Goal: Task Accomplishment & Management: Manage account settings

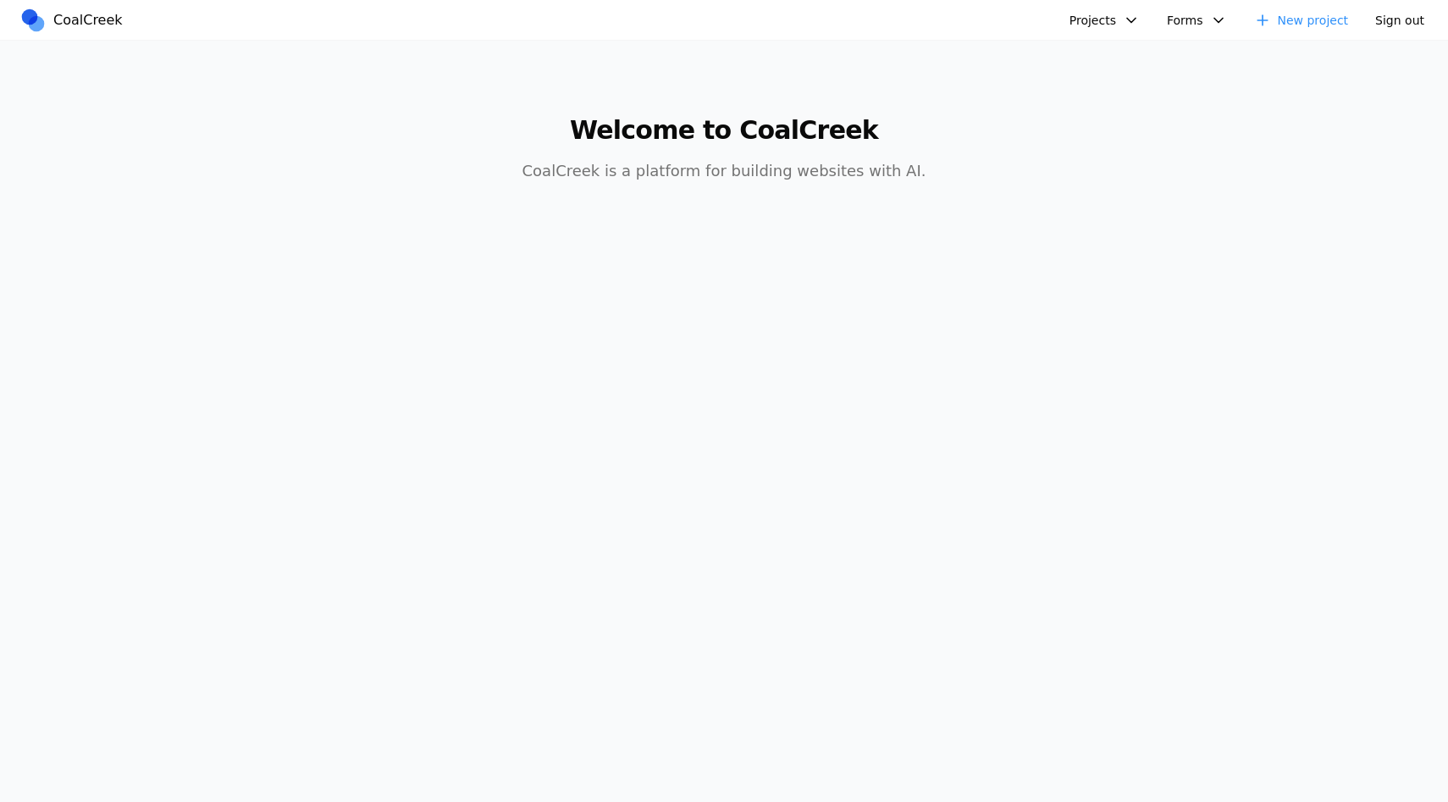
click at [1092, 28] on button "Projects" at bounding box center [1104, 20] width 91 height 25
click at [1101, 60] on link "Headway Site Starter" at bounding box center [1193, 58] width 244 height 29
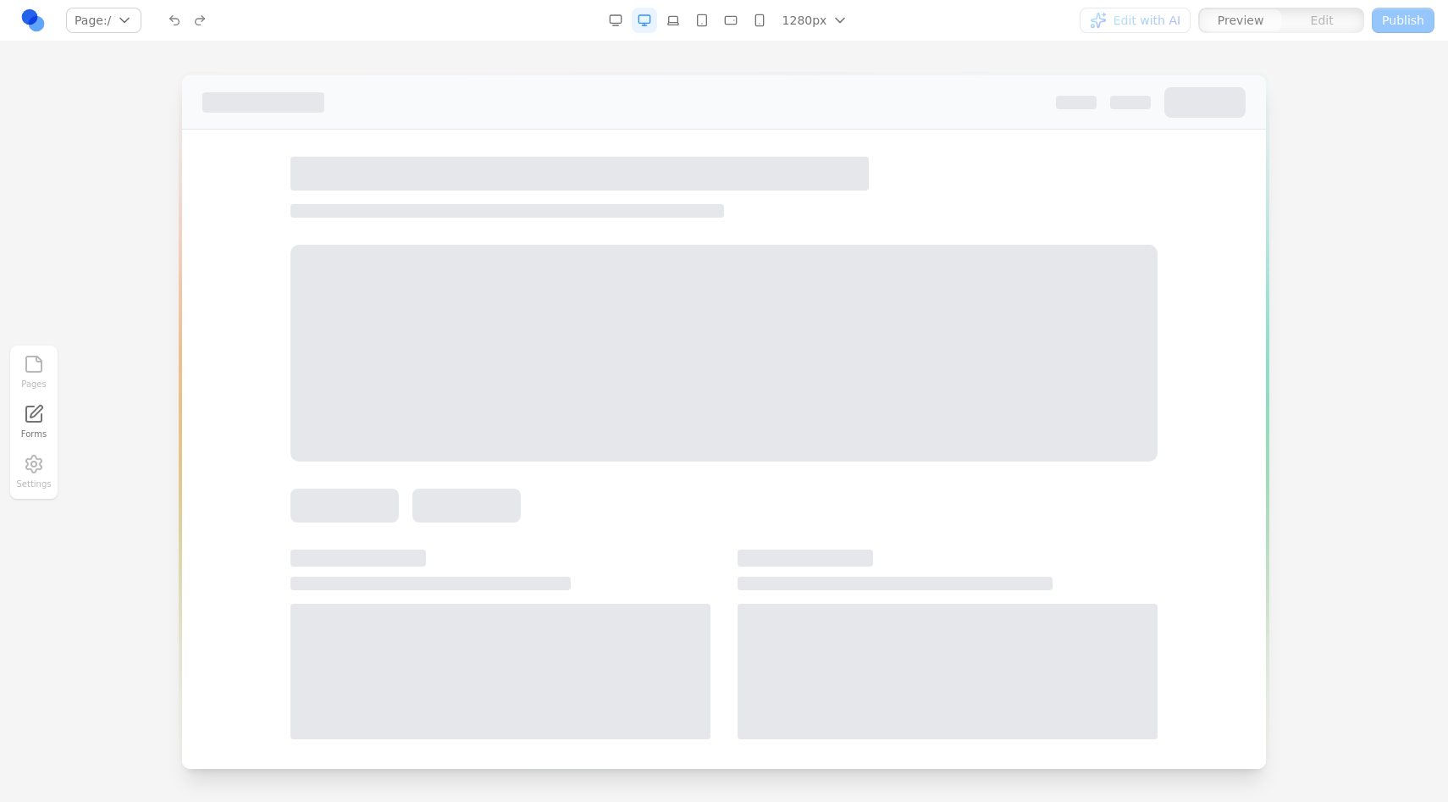
click at [766, 55] on div "Pages Forms Settings" at bounding box center [724, 421] width 1448 height 760
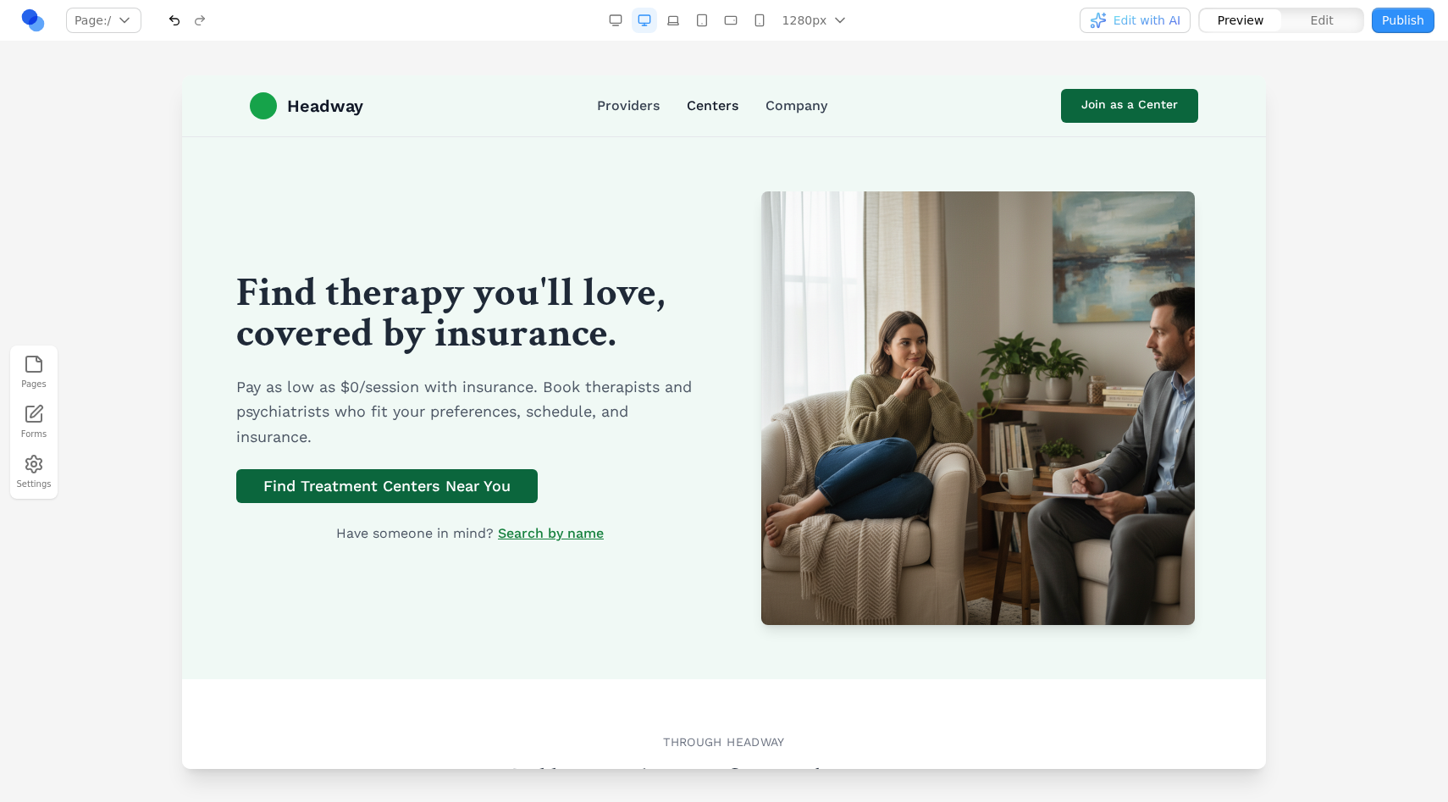
click at [719, 109] on link "Centers" at bounding box center [713, 106] width 52 height 20
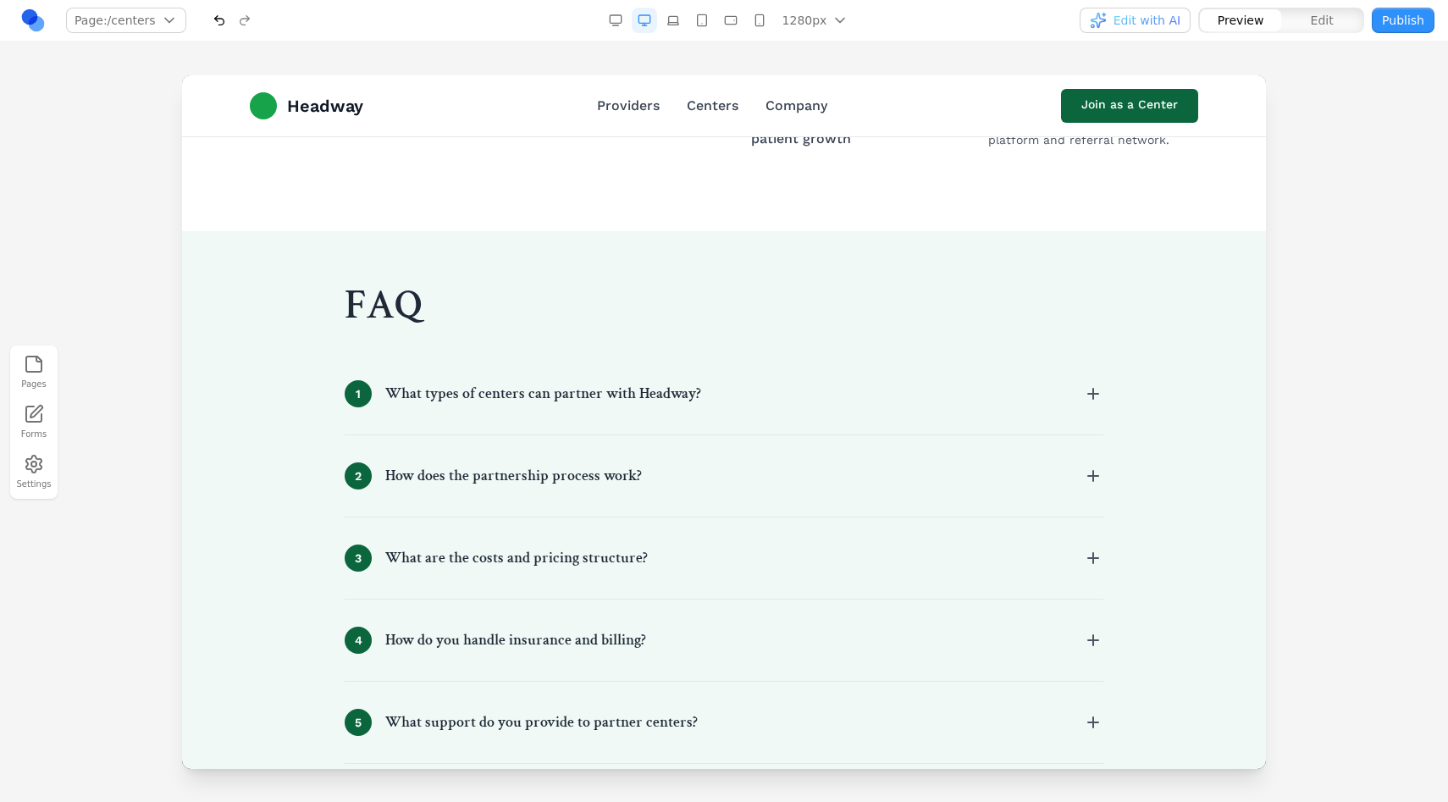
scroll to position [1722, 0]
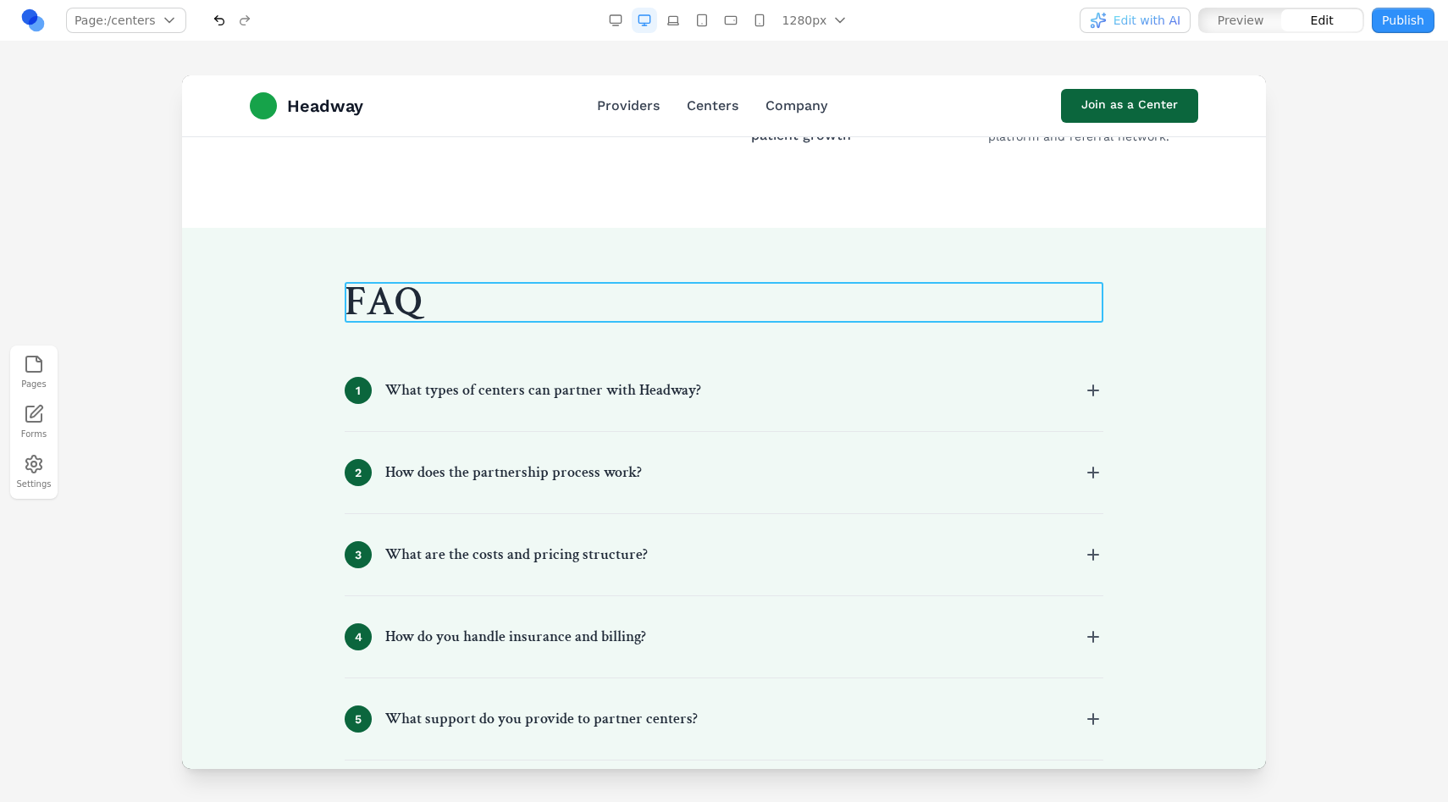
click at [407, 296] on h2 "FAQ" at bounding box center [724, 302] width 759 height 41
click at [407, 296] on h2 "***" at bounding box center [724, 302] width 759 height 41
click at [759, 253] on div at bounding box center [753, 256] width 17 height 17
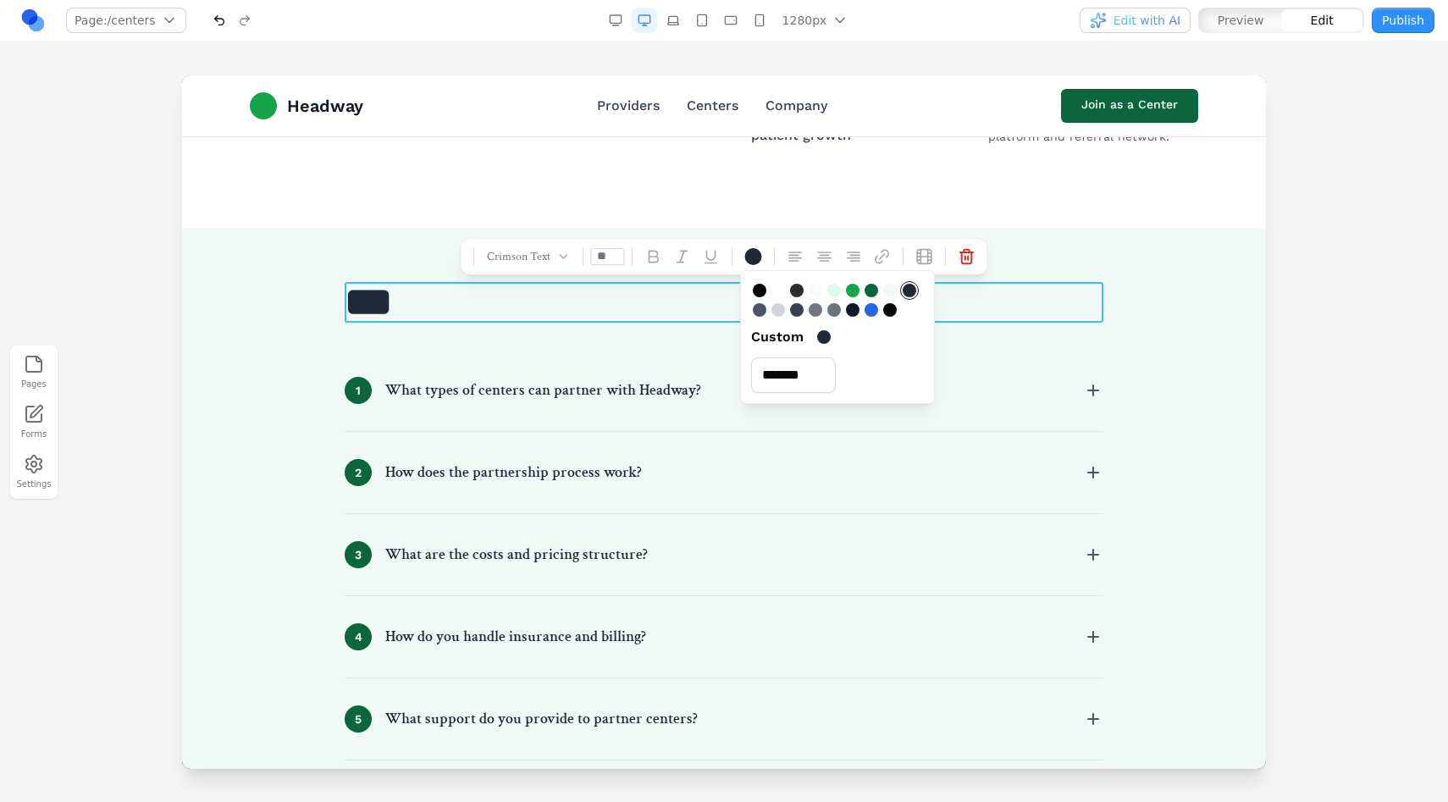
click at [41, 12] on link at bounding box center [32, 20] width 25 height 25
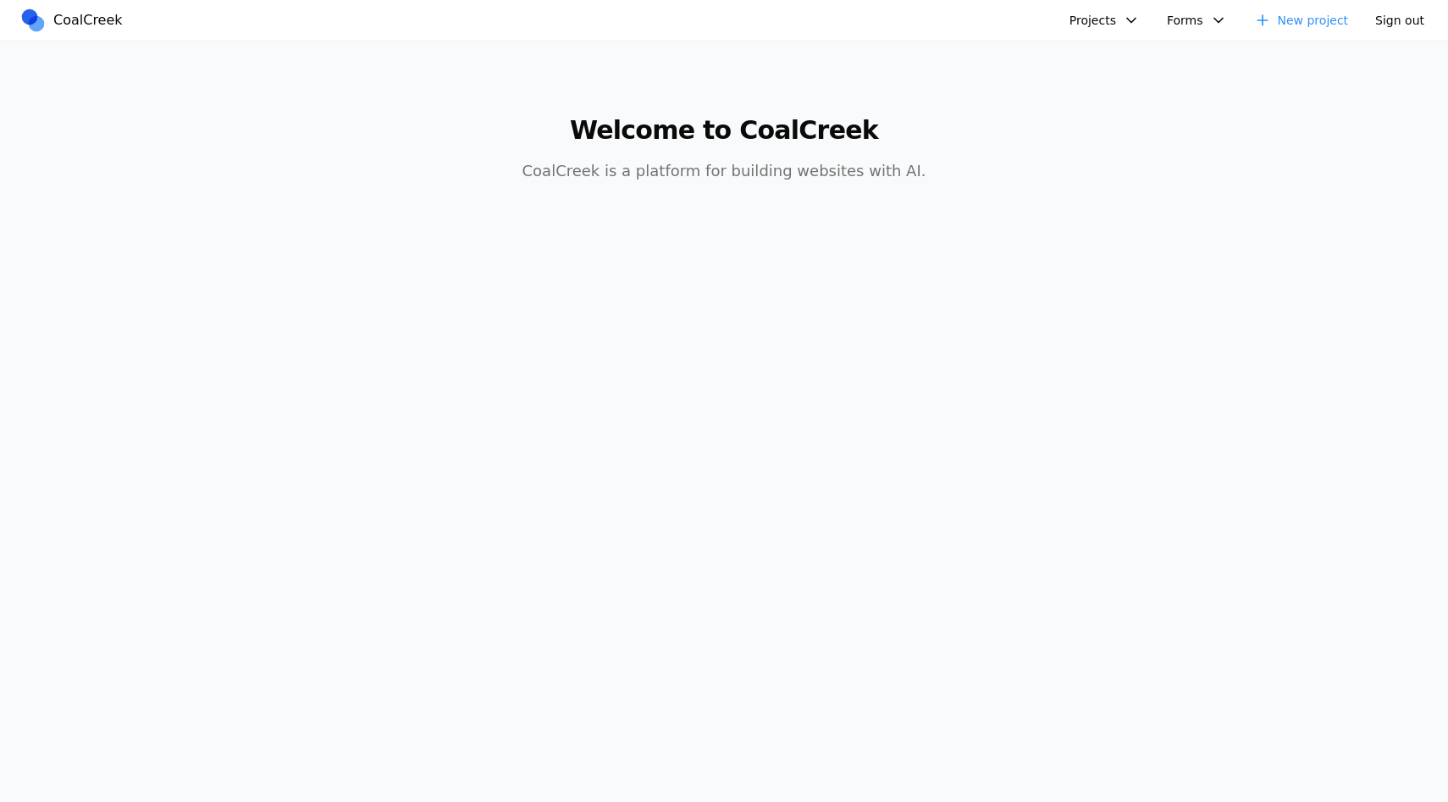
click at [1411, 23] on button "Sign out" at bounding box center [1399, 20] width 69 height 25
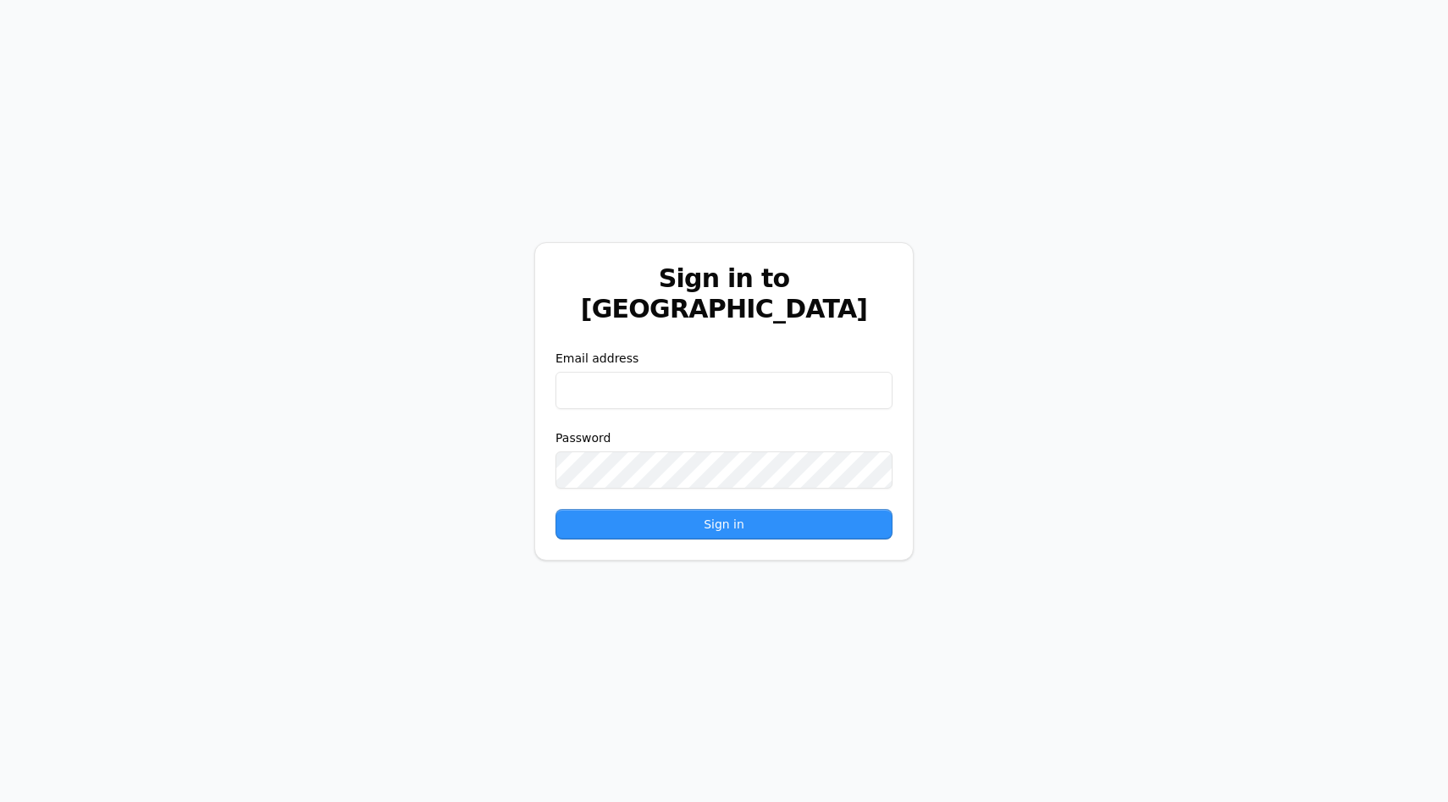
click at [743, 372] on input "email" at bounding box center [723, 390] width 337 height 37
type input "**********"
click at [555, 509] on button "Sign in" at bounding box center [723, 524] width 337 height 30
